Goal: Task Accomplishment & Management: Manage account settings

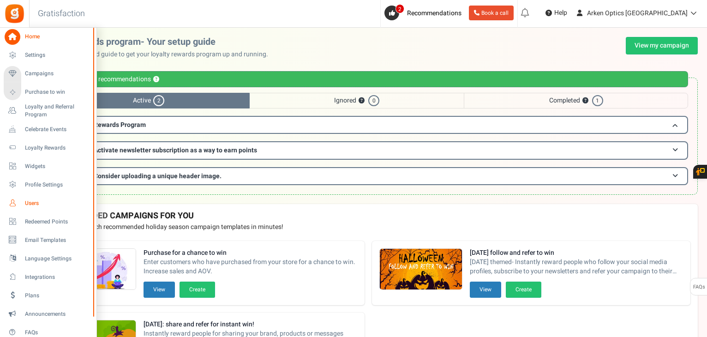
click at [29, 197] on link "Users" at bounding box center [48, 203] width 89 height 16
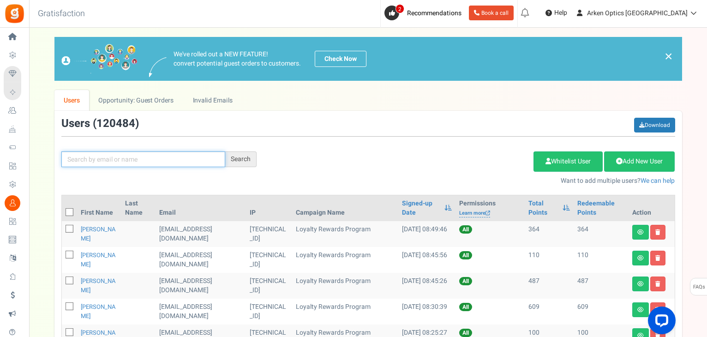
click at [149, 158] on input "text" at bounding box center [143, 159] width 164 height 16
paste input "[EMAIL_ADDRESS][DOMAIN_NAME]"
type input "[EMAIL_ADDRESS][DOMAIN_NAME]"
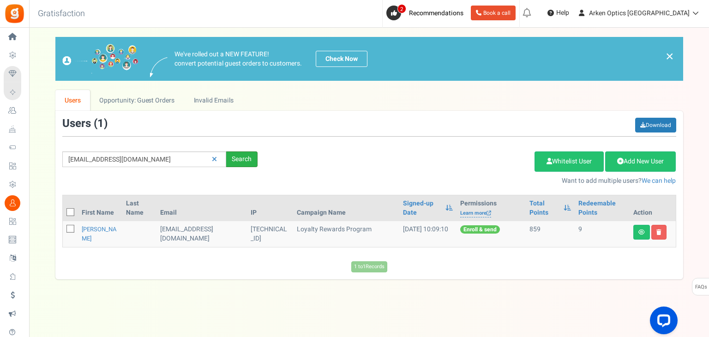
click at [227, 162] on div "Search" at bounding box center [241, 159] width 31 height 16
click at [85, 235] on link "[PERSON_NAME]" at bounding box center [99, 234] width 35 height 18
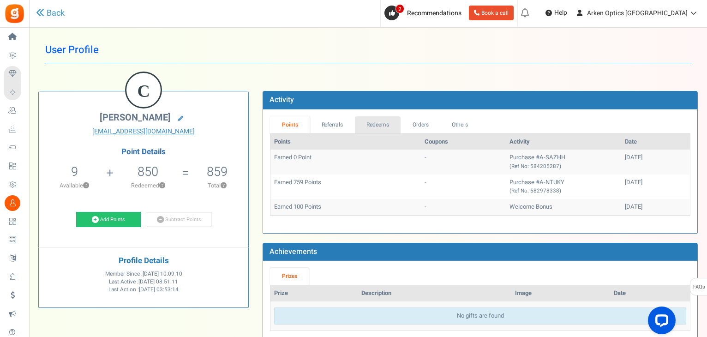
click at [362, 126] on link "Redeems" at bounding box center [378, 124] width 46 height 17
